Goal: Task Accomplishment & Management: Manage account settings

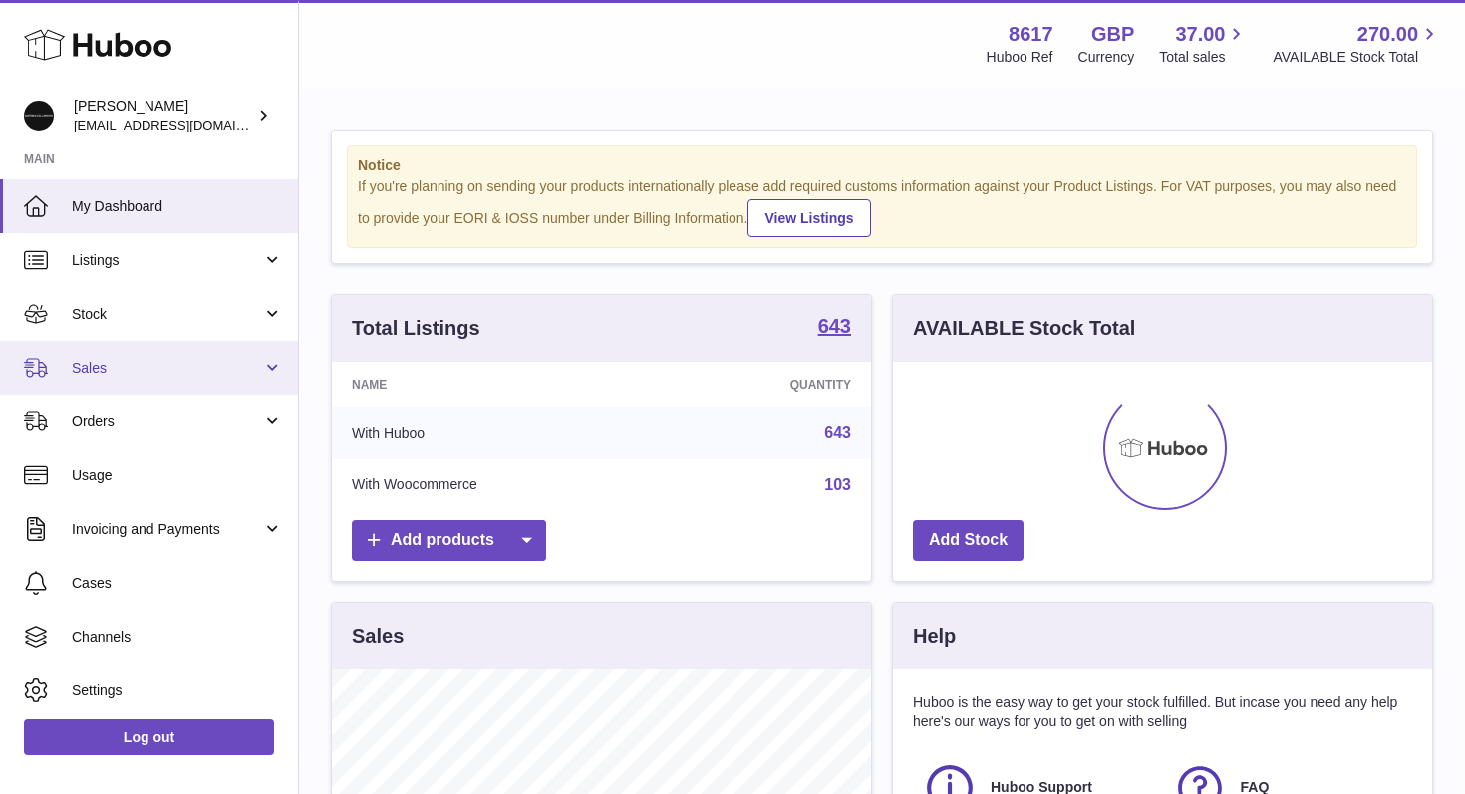
scroll to position [311, 539]
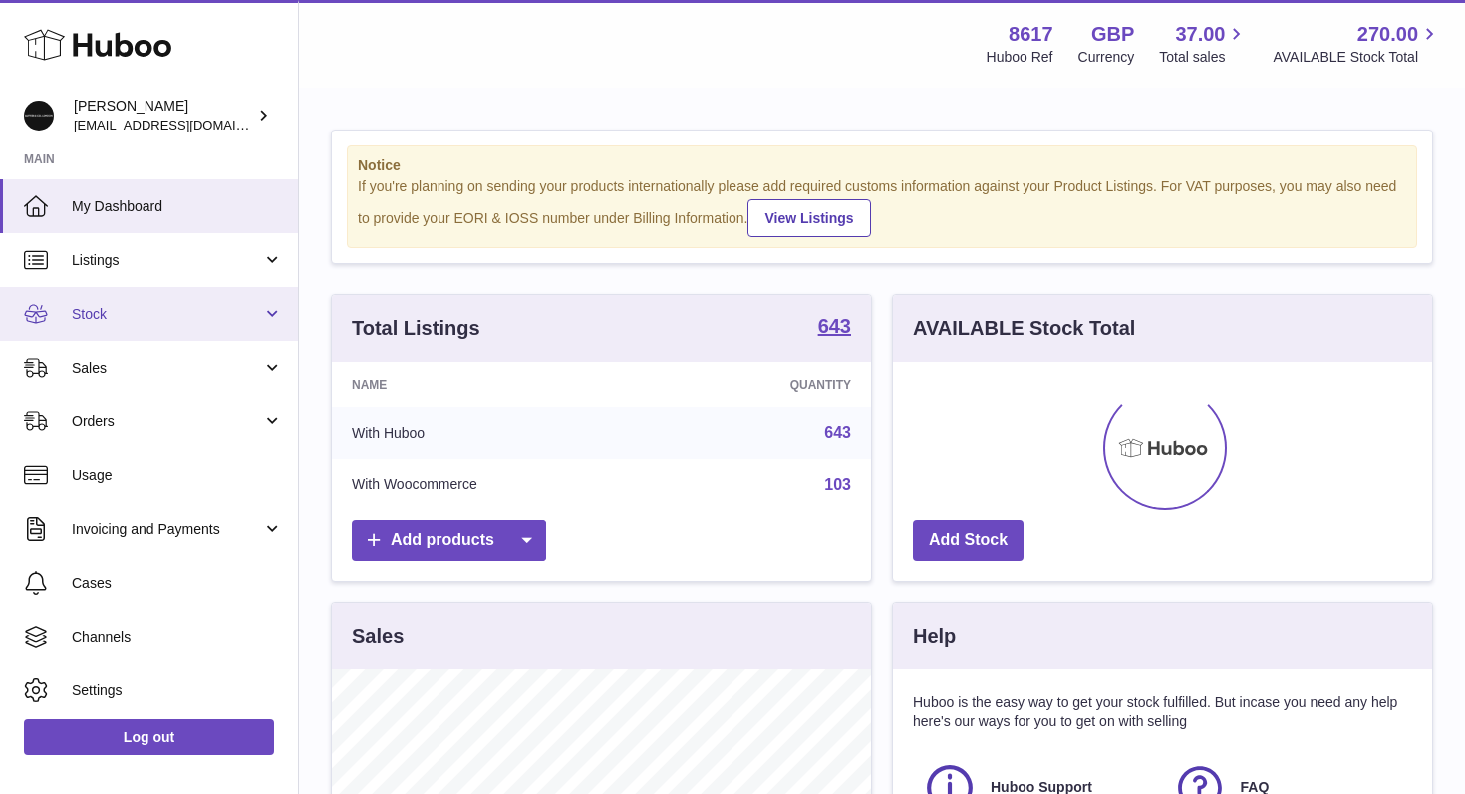
click at [137, 318] on span "Stock" at bounding box center [167, 314] width 190 height 19
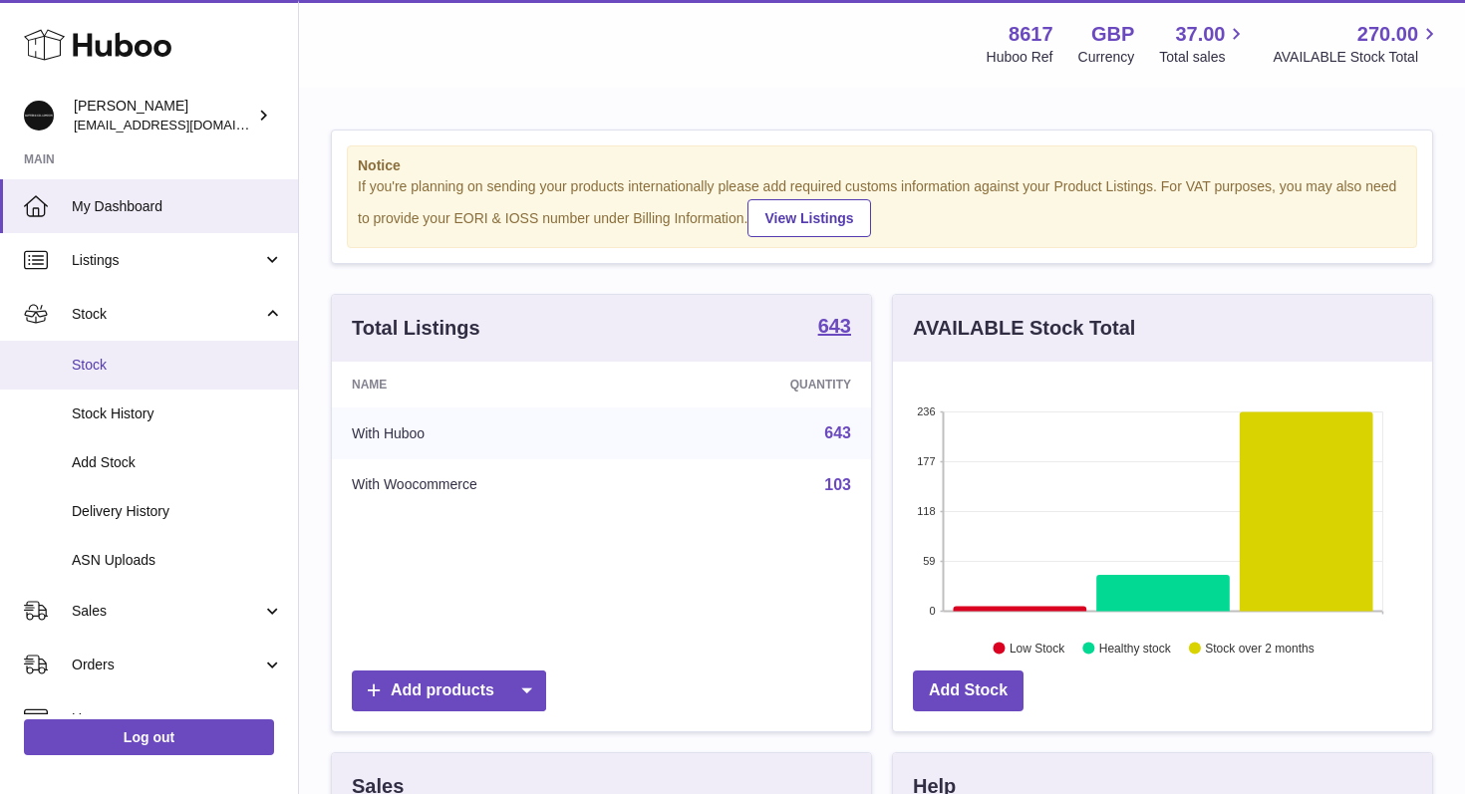
click at [97, 359] on span "Stock" at bounding box center [177, 365] width 211 height 19
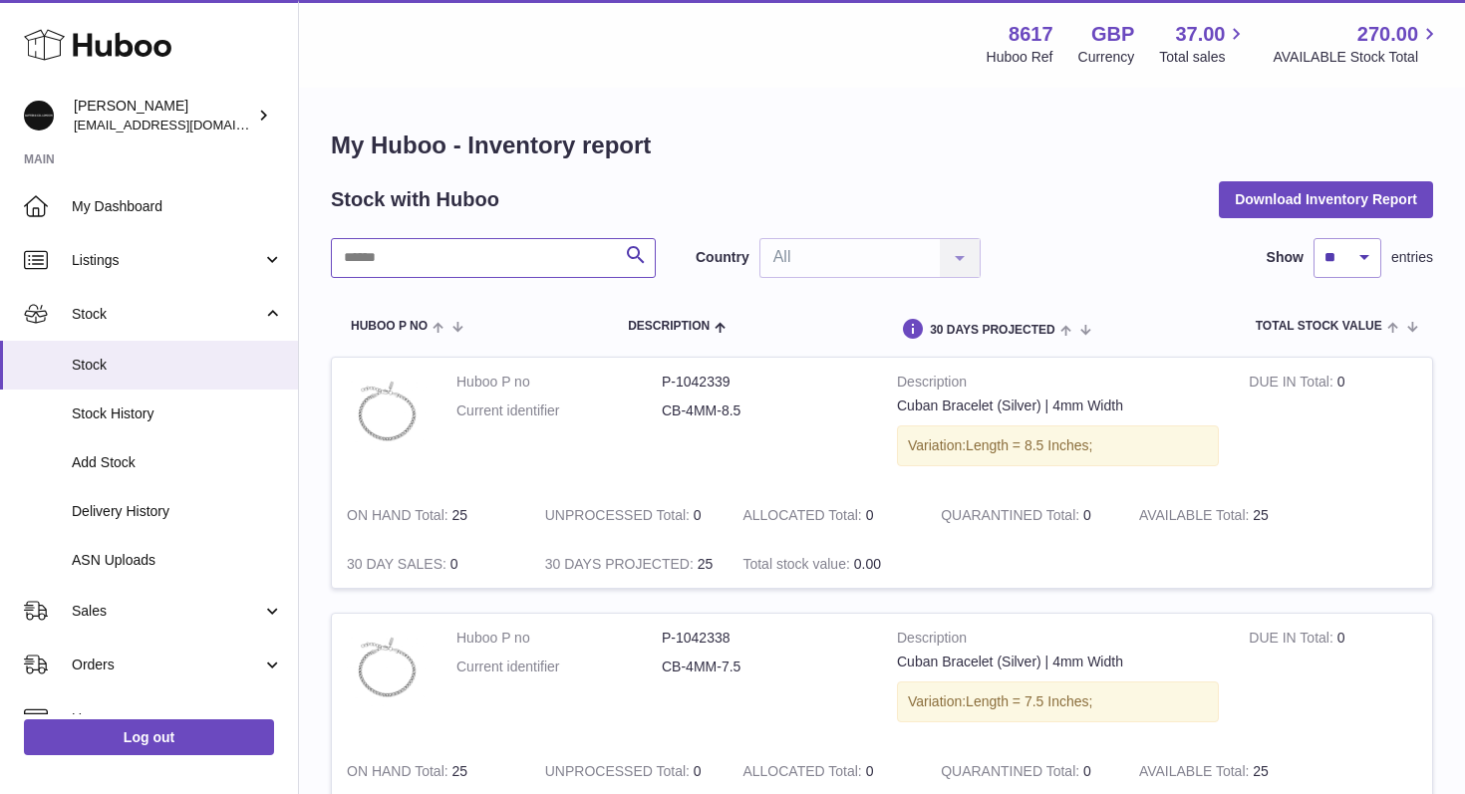
click at [383, 264] on input "text" at bounding box center [493, 258] width 325 height 40
type input "********"
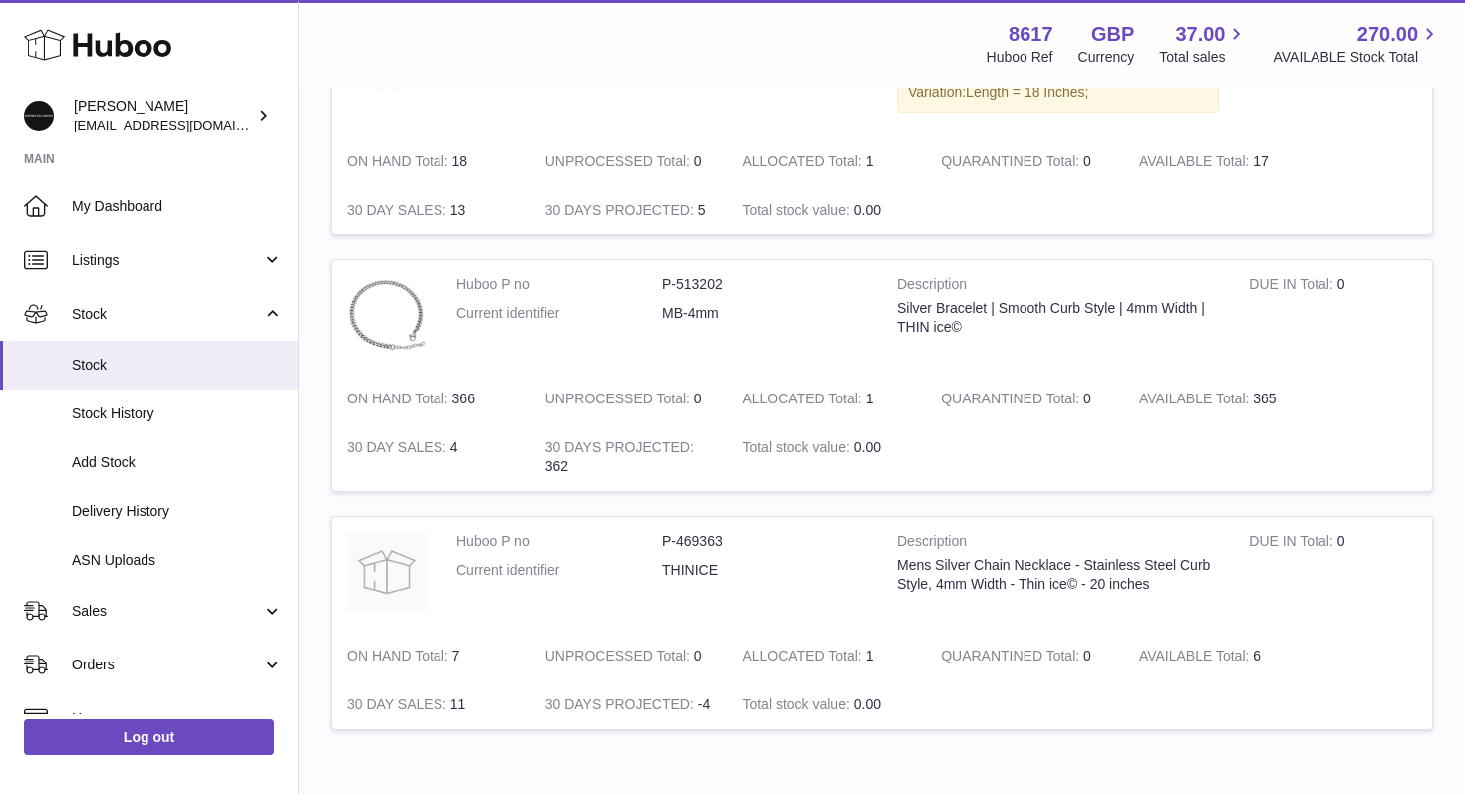
scroll to position [471, 0]
